Goal: Book appointment/travel/reservation

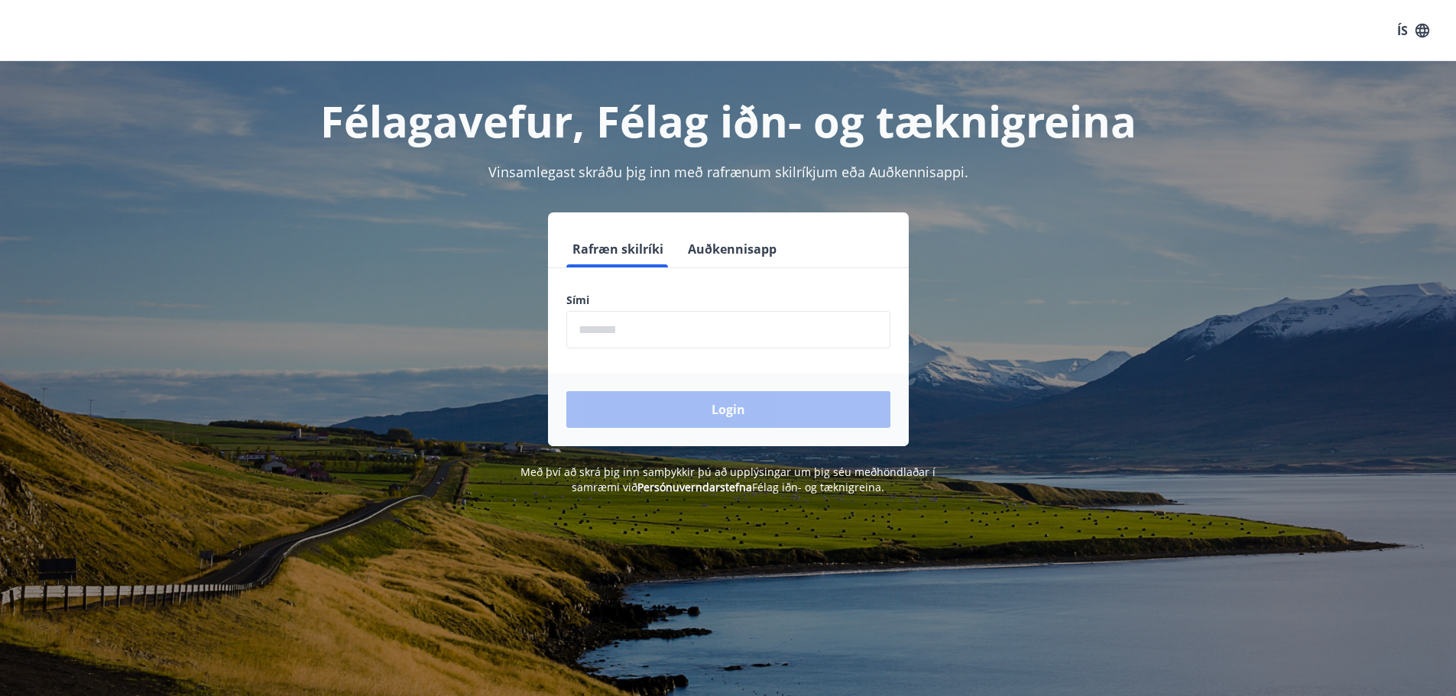
click at [614, 329] on input "phone" at bounding box center [728, 329] width 324 height 37
type input "********"
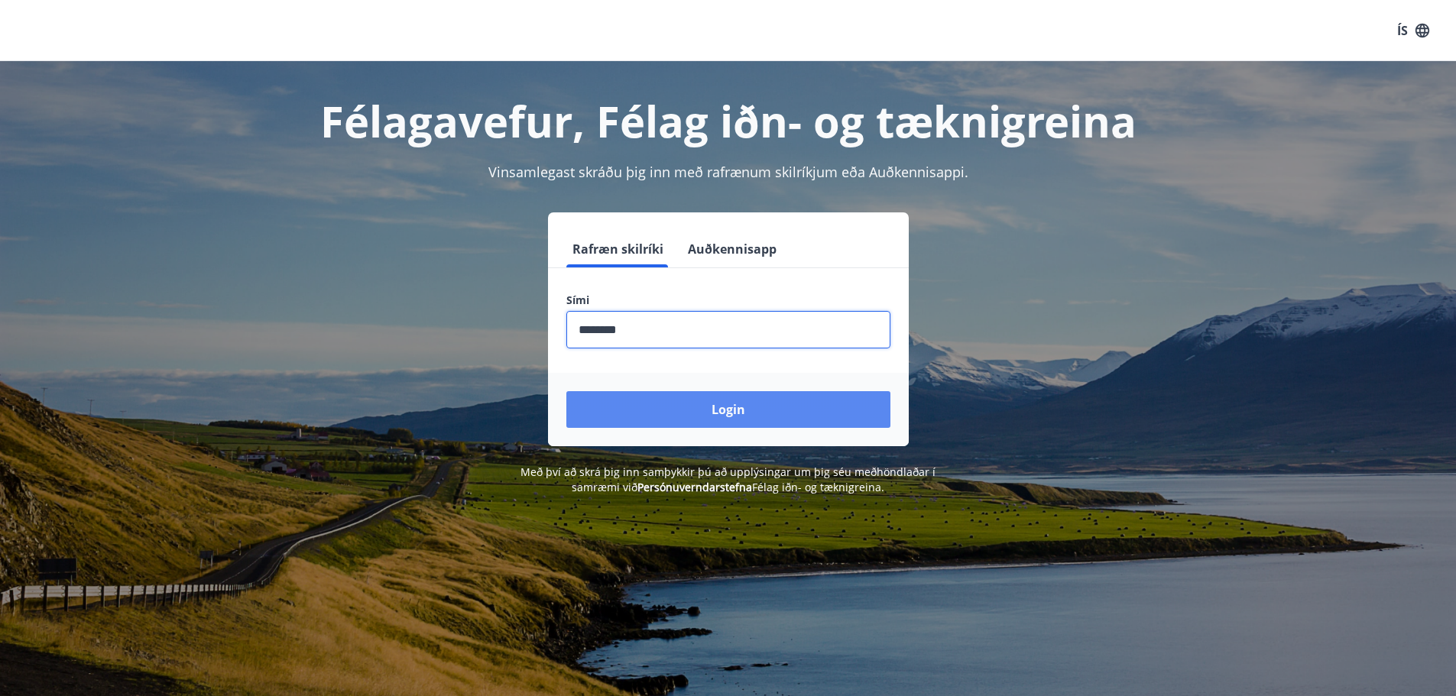
click at [660, 403] on button "Login" at bounding box center [728, 409] width 324 height 37
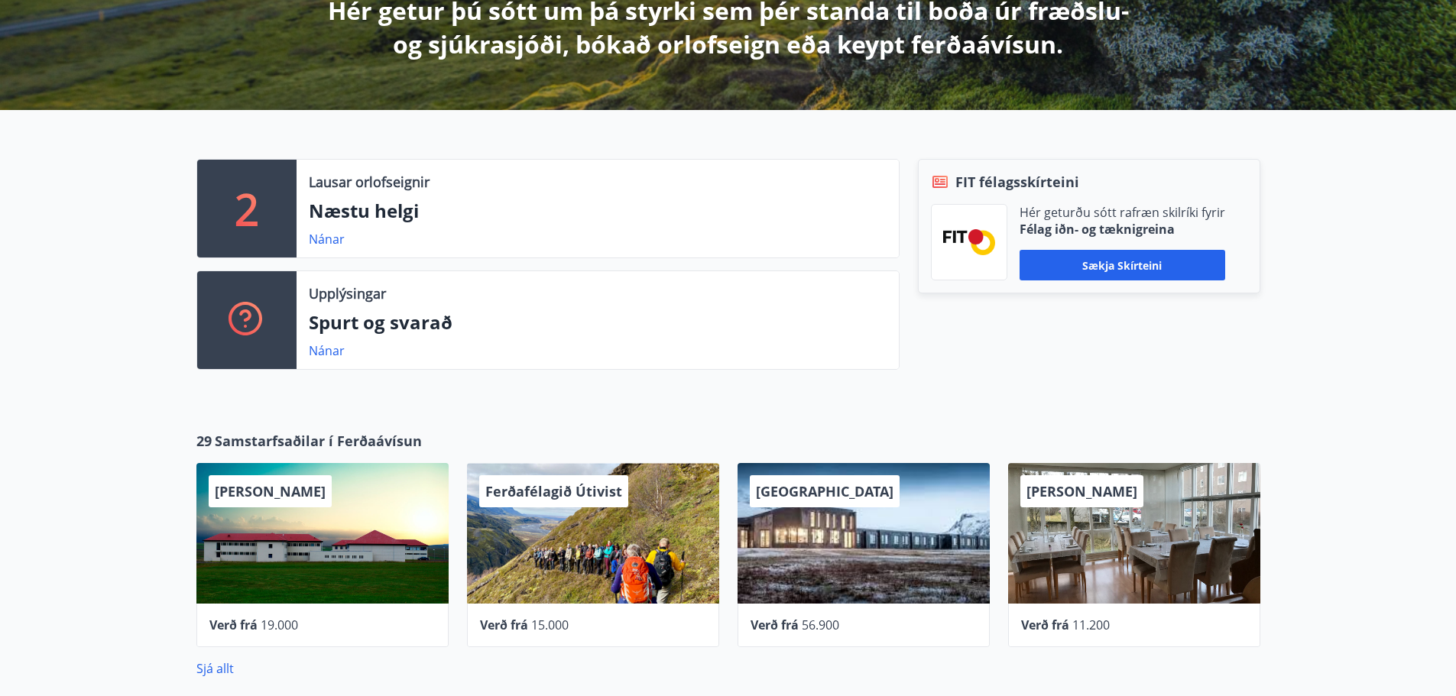
scroll to position [306, 0]
click at [315, 237] on link "Nánar" at bounding box center [327, 238] width 36 height 17
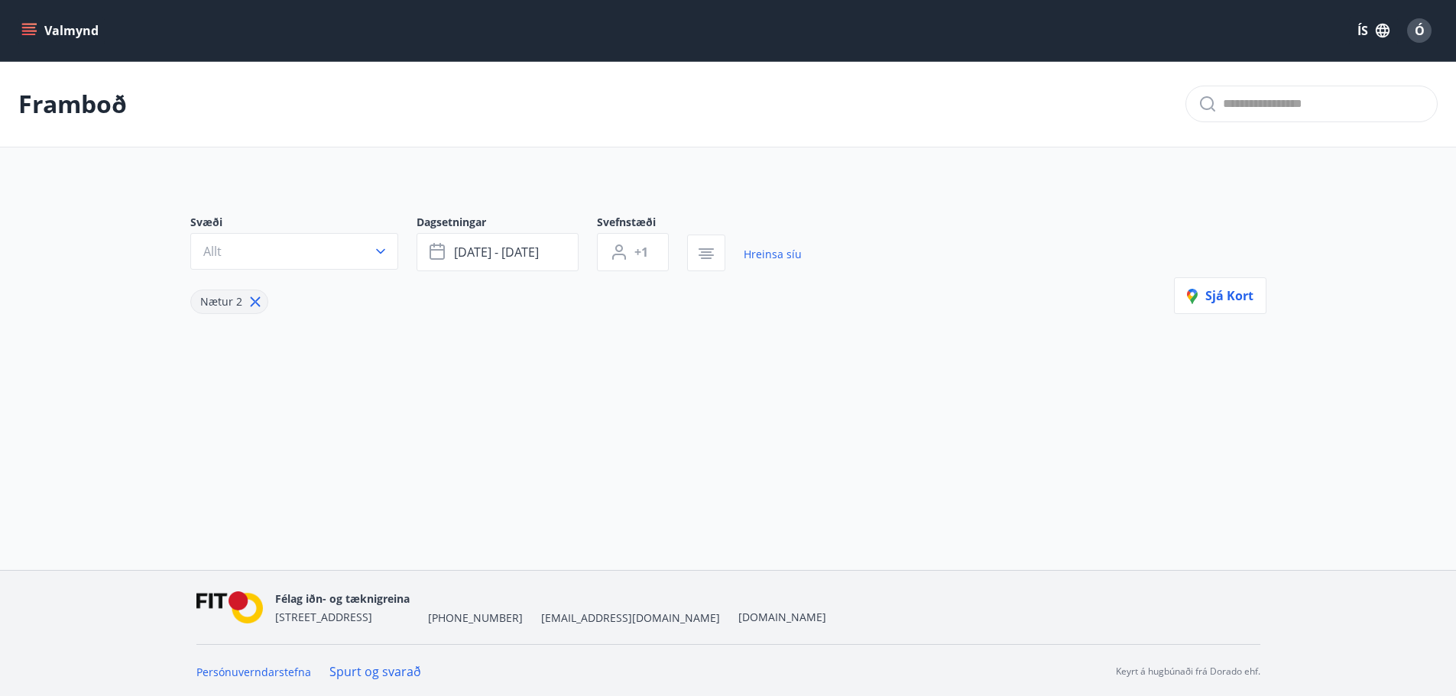
type input "*"
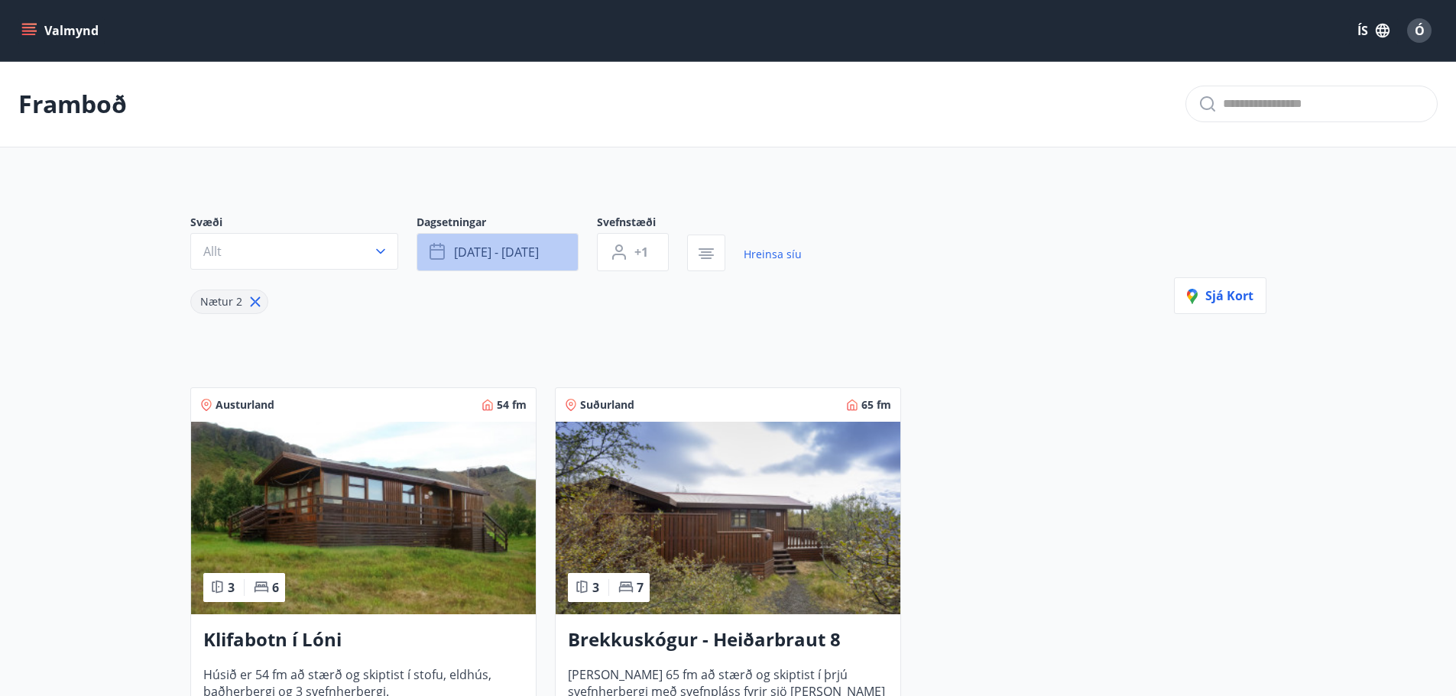
click at [485, 249] on span "sep 19 - sep 22" at bounding box center [496, 252] width 85 height 17
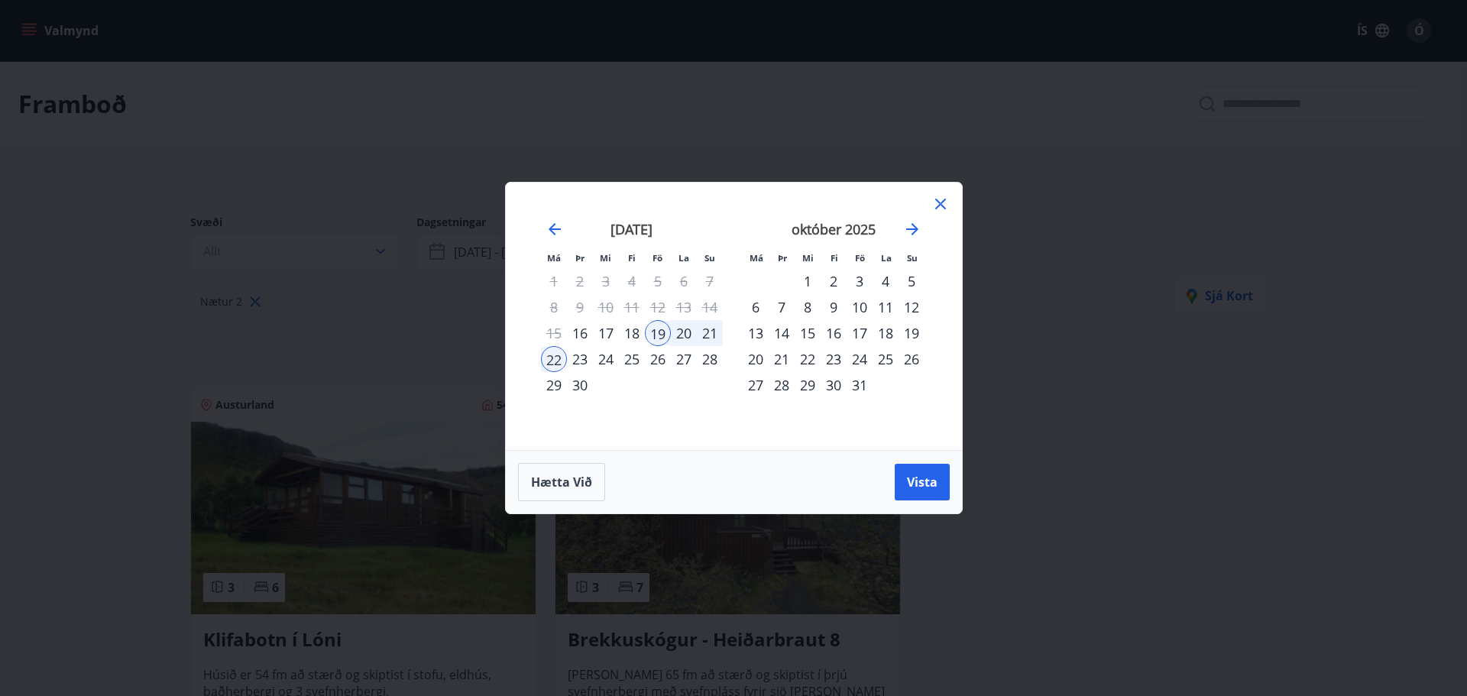
click at [255, 86] on div "Má Þr Mi Fi Fö La Su Má Þr Mi Fi Fö La Su ágúst 2025 1 2 3 4 5 6 7 8 9 10 11 12…" at bounding box center [733, 348] width 1467 height 696
click at [944, 203] on icon at bounding box center [941, 204] width 18 height 18
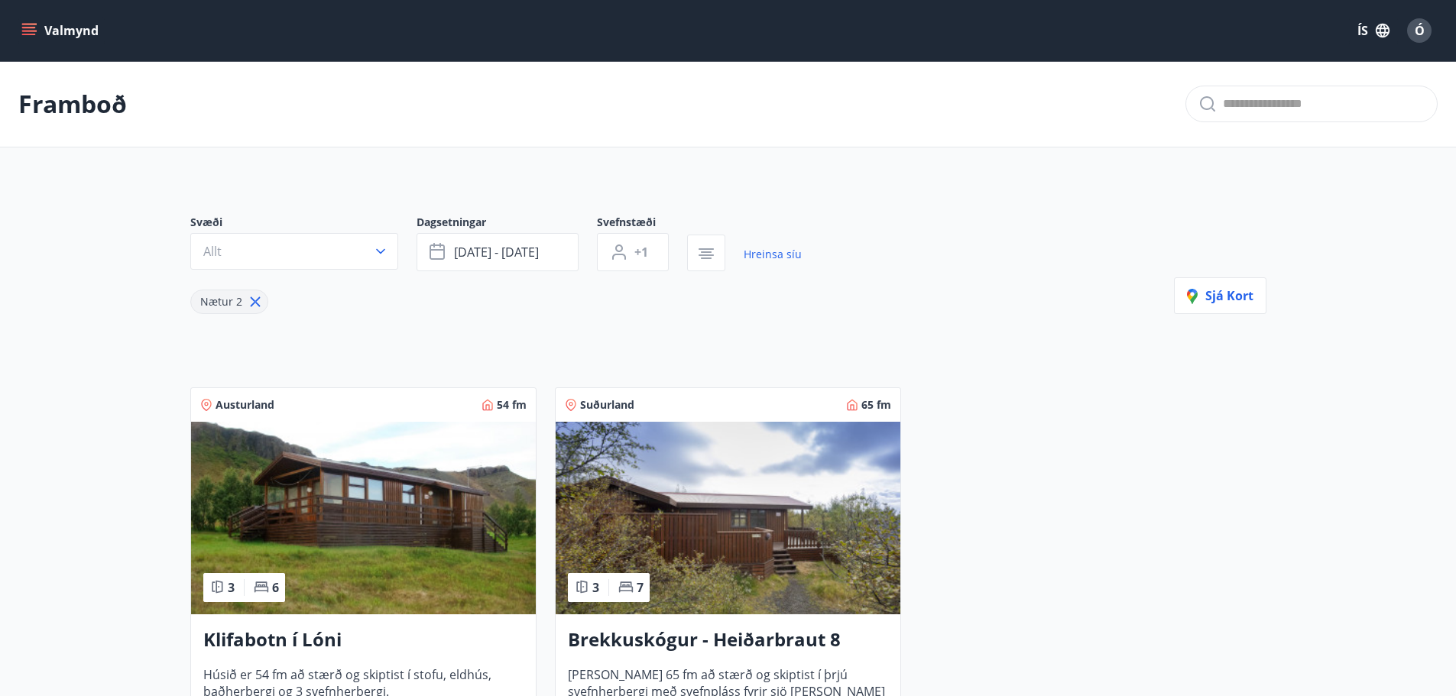
click at [35, 28] on icon "menu" at bounding box center [28, 30] width 15 height 15
